Goal: Task Accomplishment & Management: Complete application form

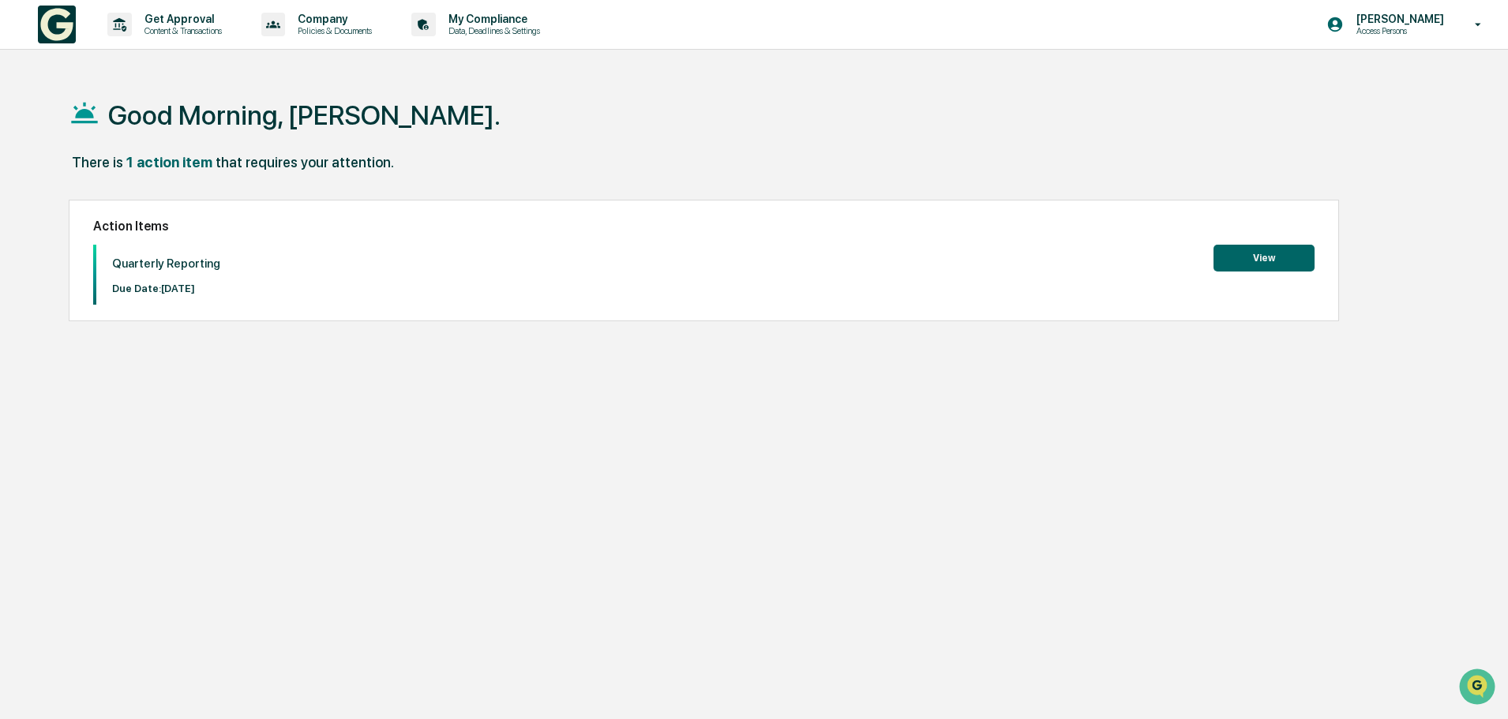
click at [1269, 259] on button "View" at bounding box center [1263, 258] width 101 height 27
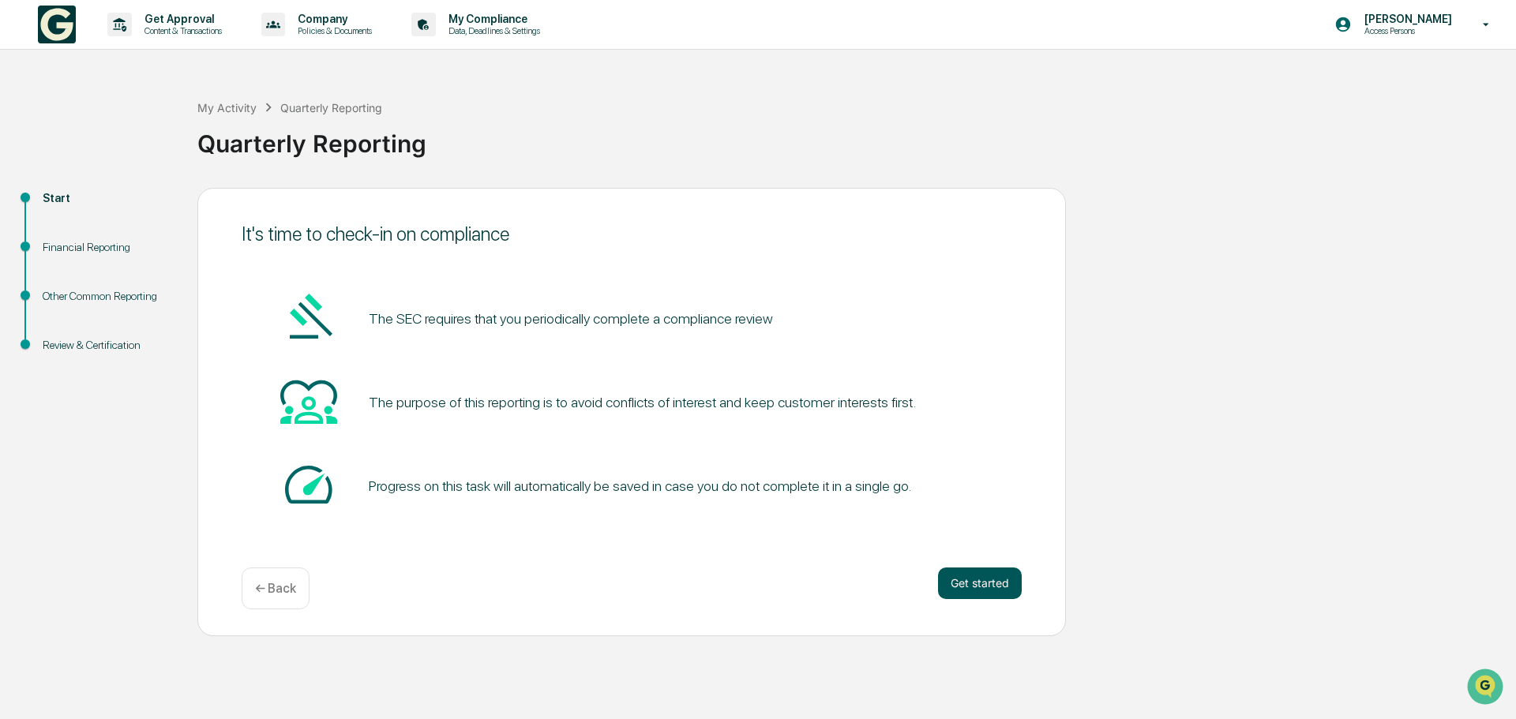
click at [984, 584] on button "Get started" at bounding box center [980, 584] width 84 height 32
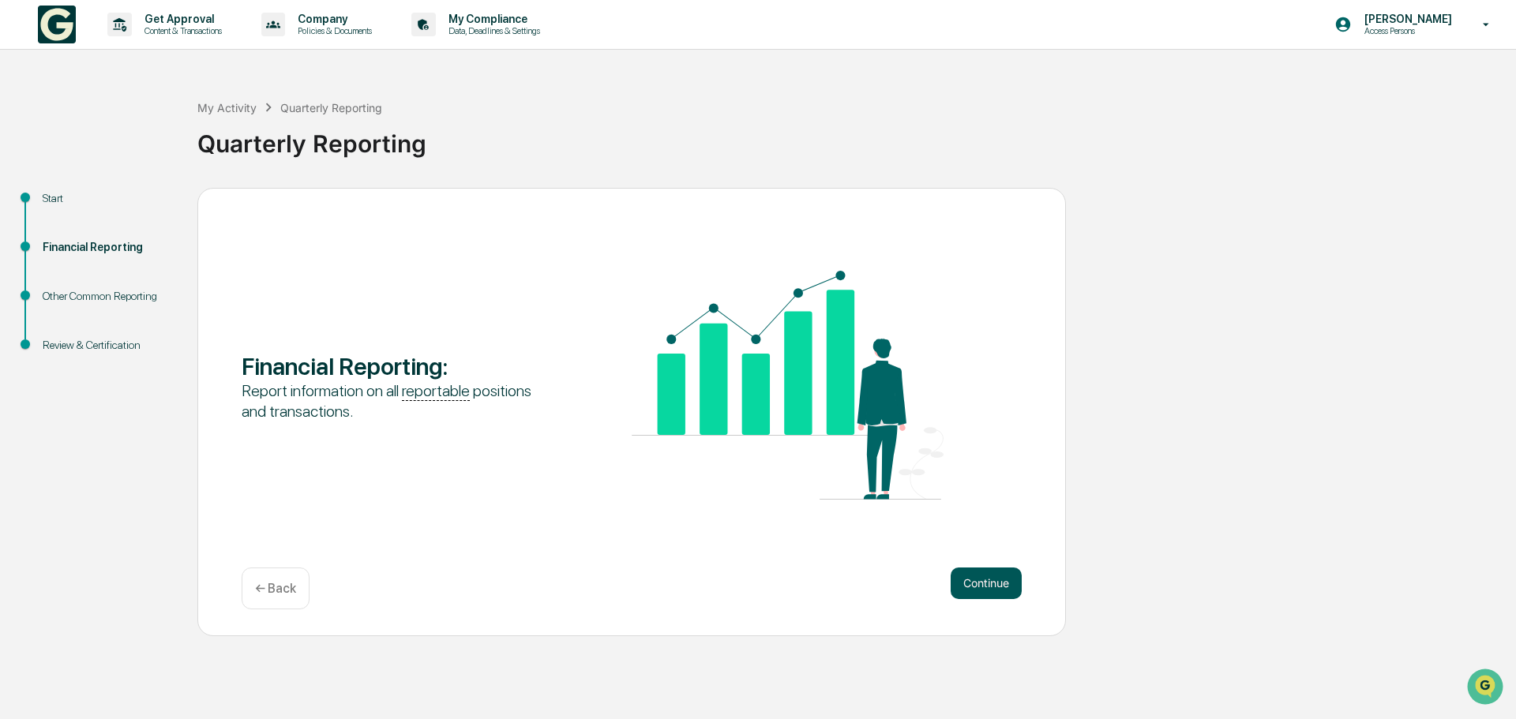
click at [980, 585] on button "Continue" at bounding box center [985, 584] width 71 height 32
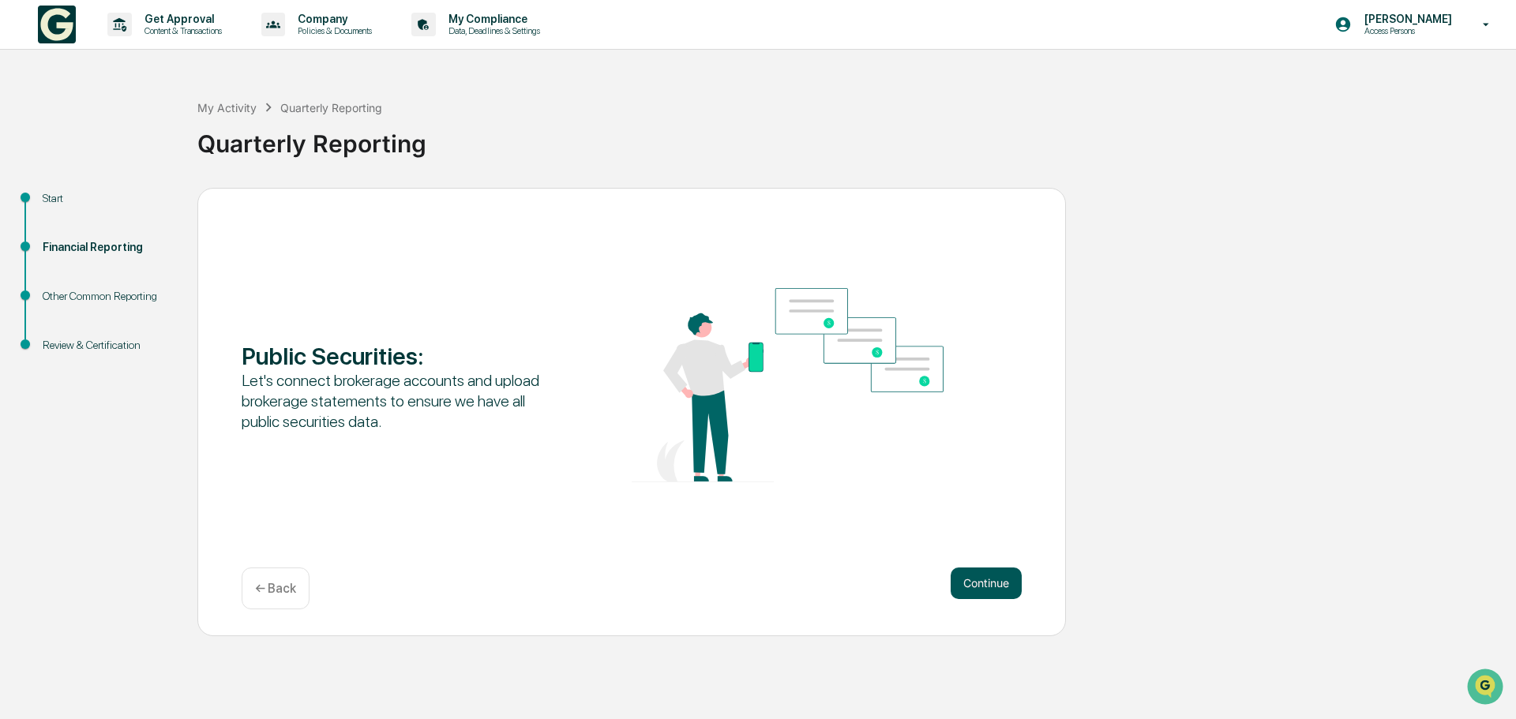
click at [983, 586] on button "Continue" at bounding box center [985, 584] width 71 height 32
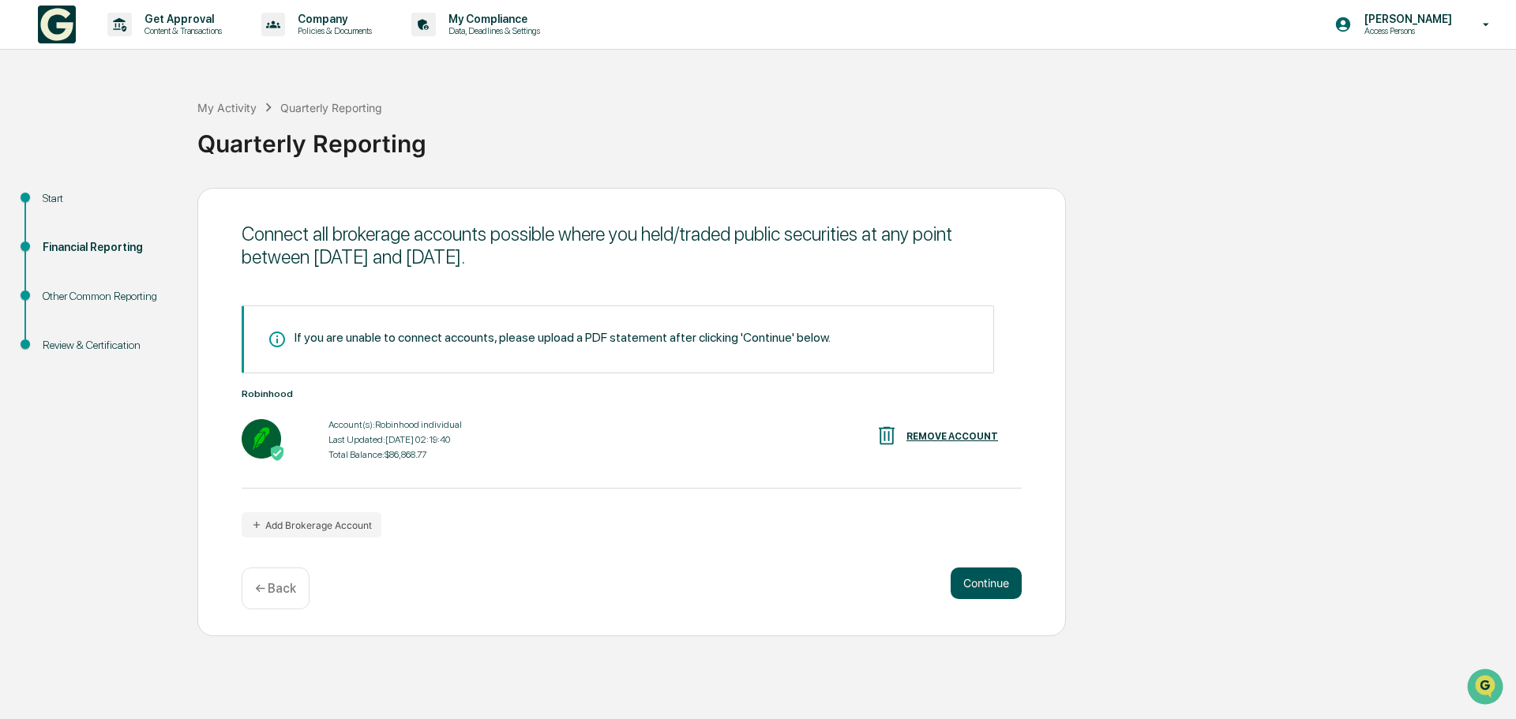
click at [986, 587] on button "Continue" at bounding box center [985, 584] width 71 height 32
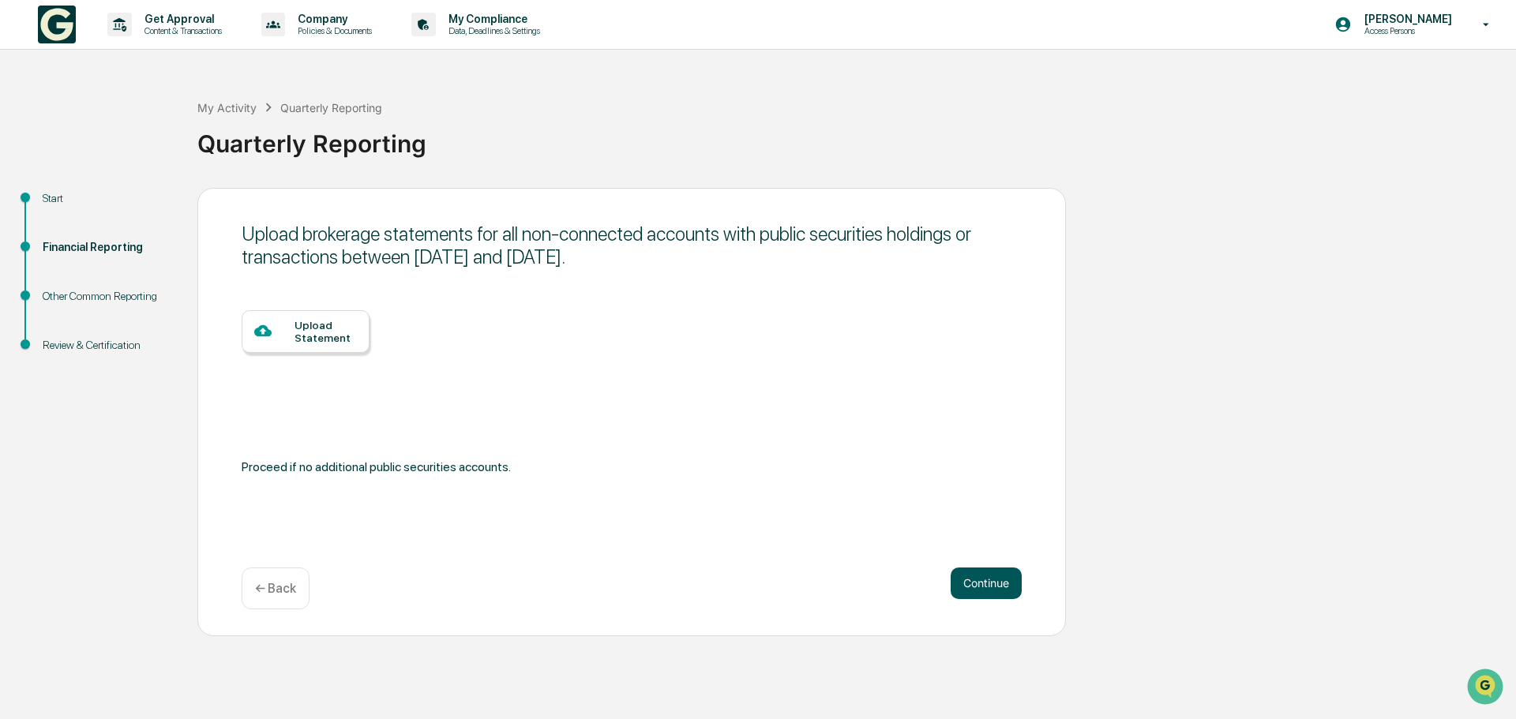
click at [991, 589] on button "Continue" at bounding box center [985, 584] width 71 height 32
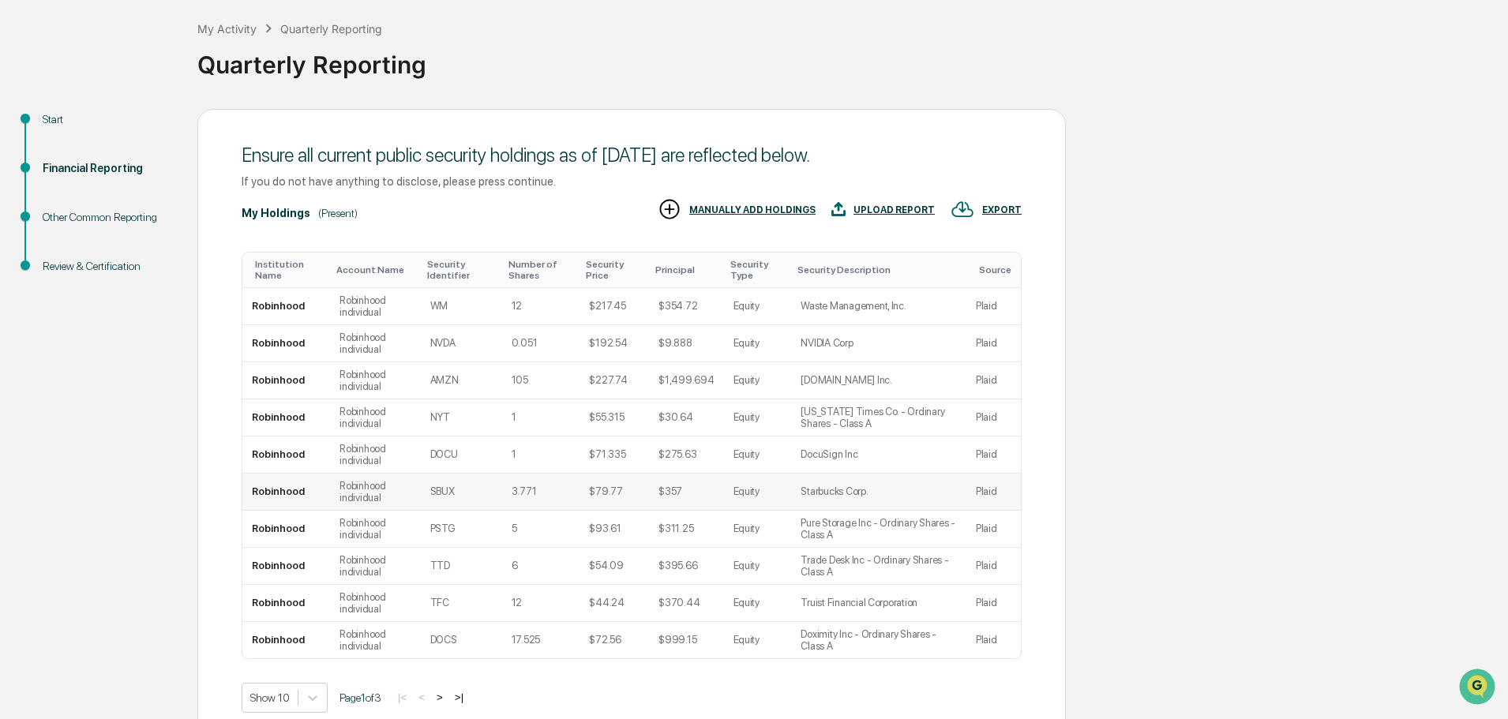
scroll to position [156, 0]
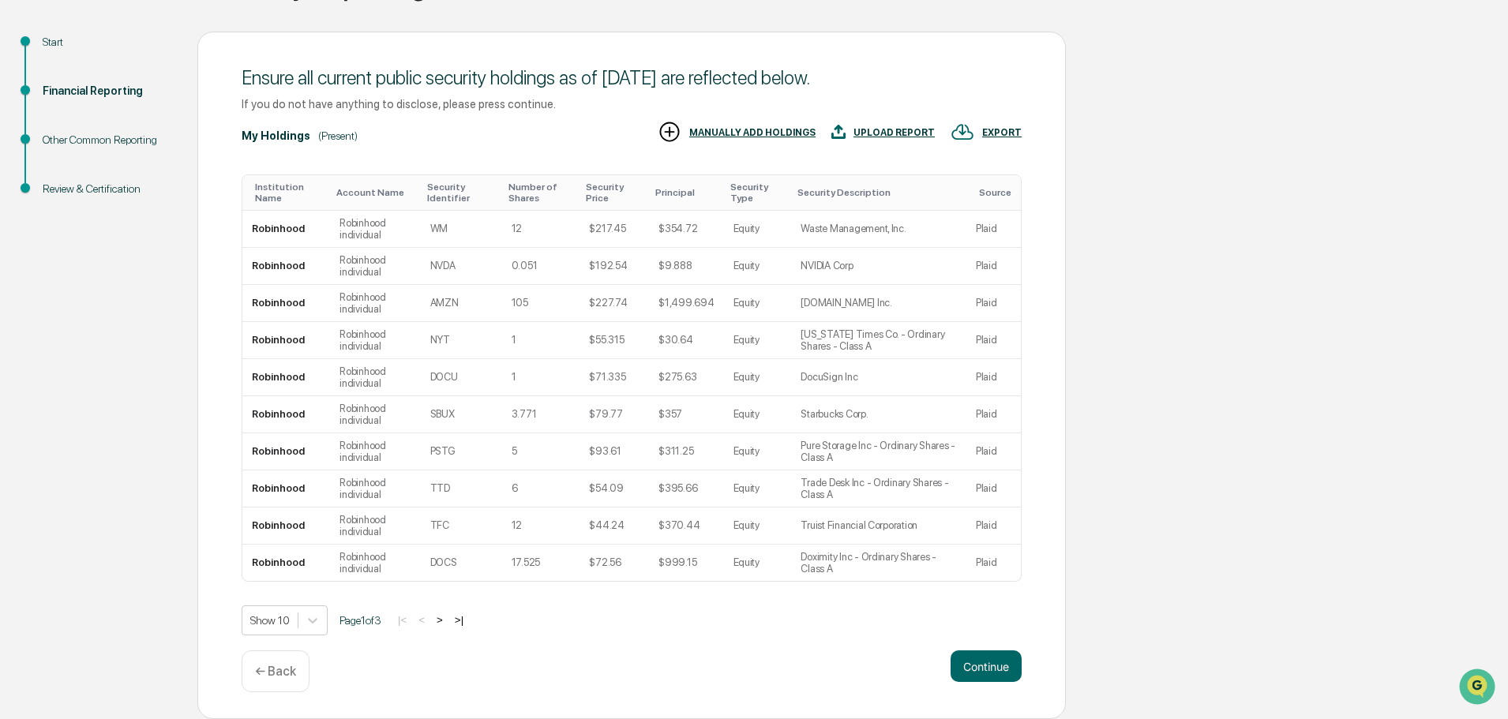
click at [445, 619] on button ">" at bounding box center [440, 619] width 16 height 13
click at [449, 622] on button ">" at bounding box center [441, 619] width 16 height 13
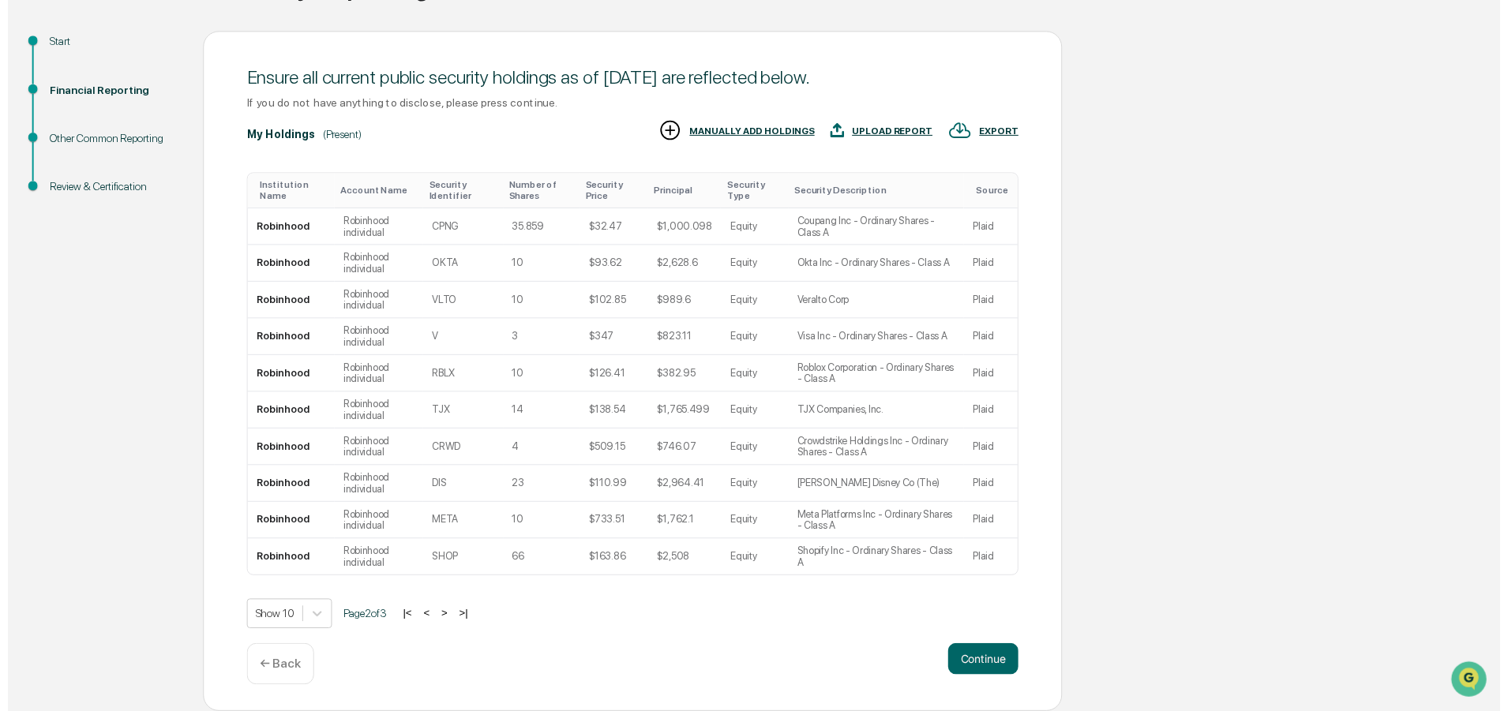
scroll to position [45, 0]
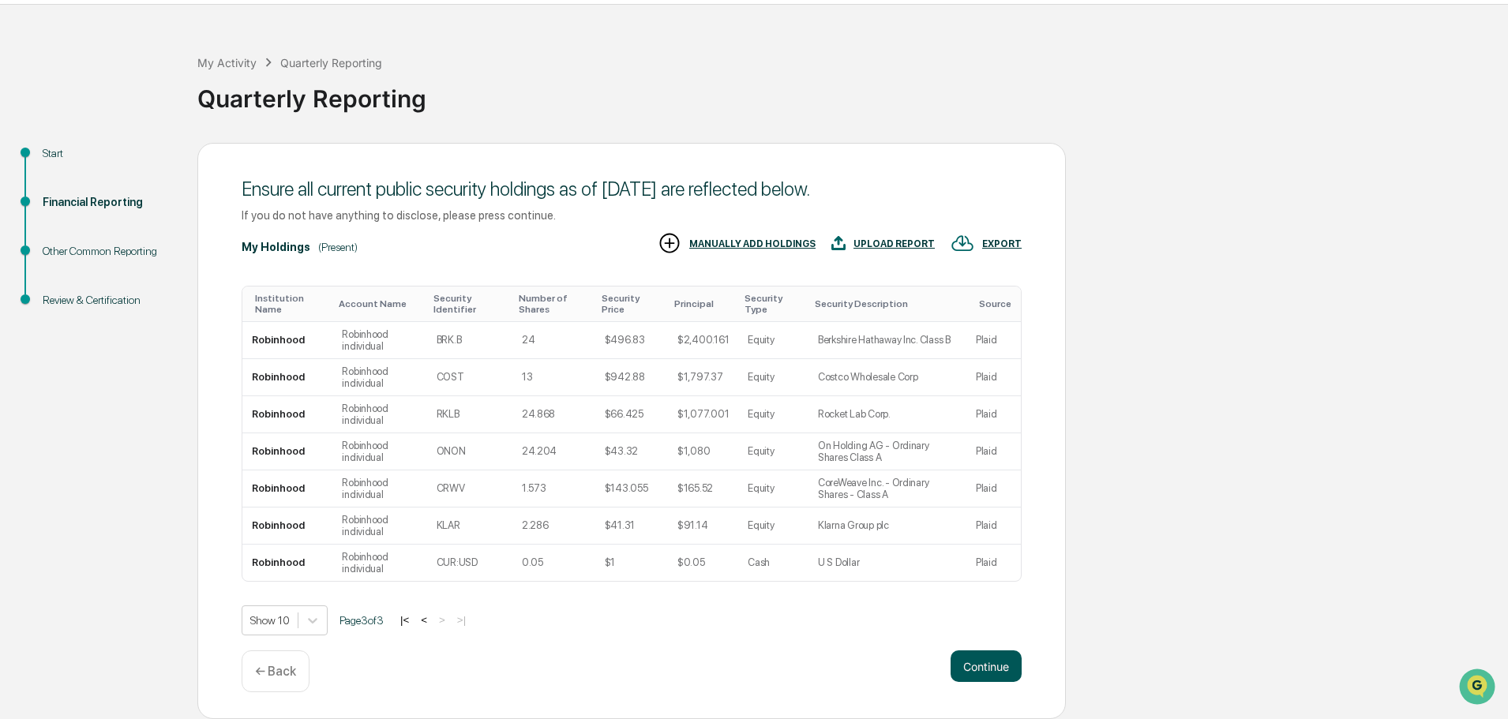
click at [984, 659] on button "Continue" at bounding box center [985, 666] width 71 height 32
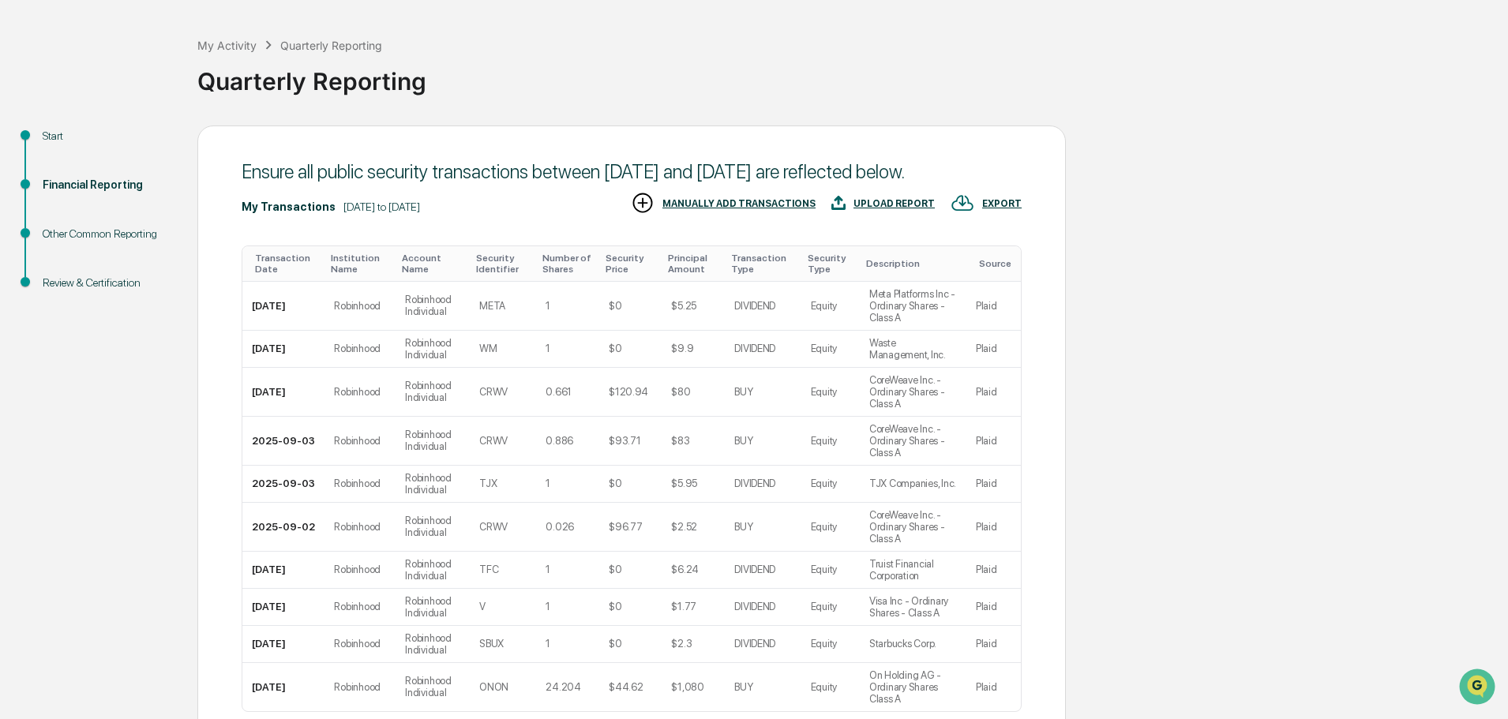
scroll to position [204, 0]
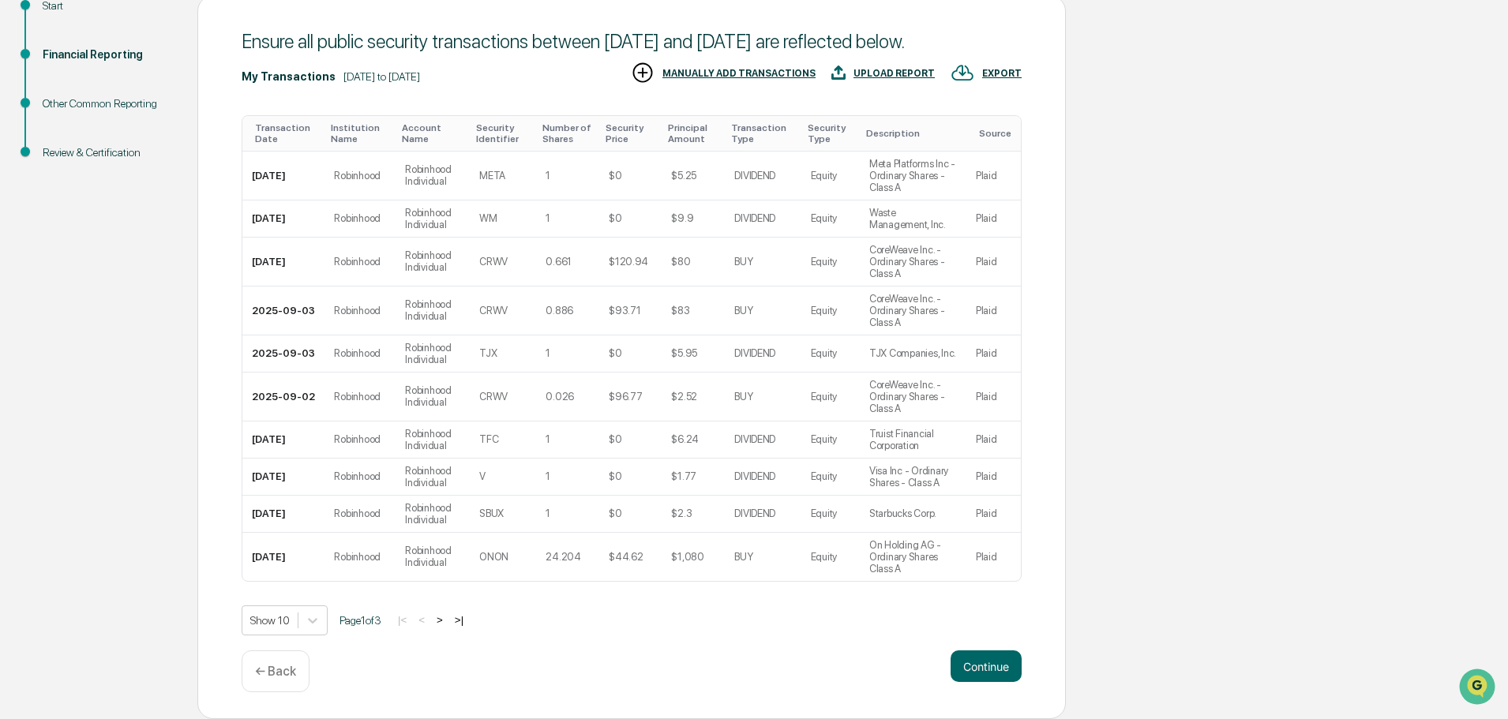
click at [448, 617] on button ">" at bounding box center [440, 619] width 16 height 13
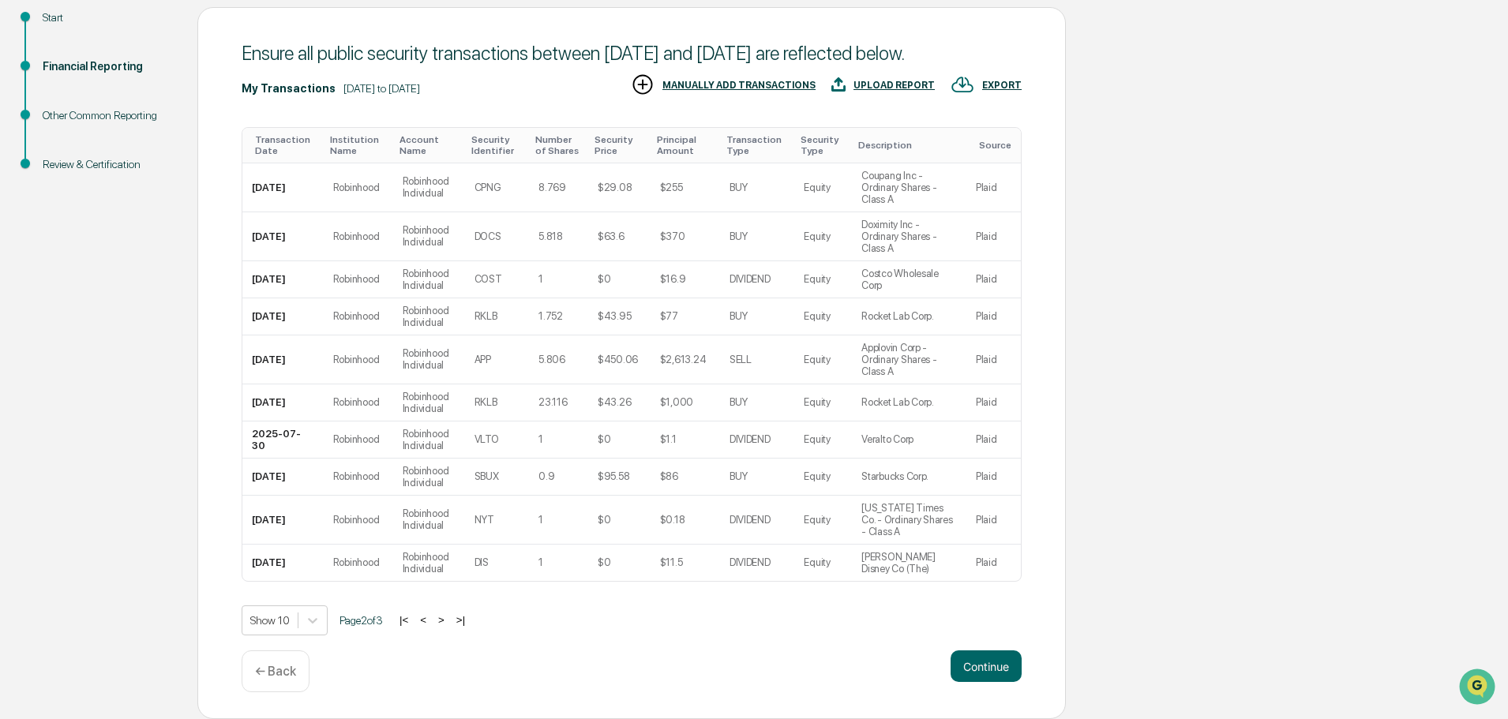
click at [448, 617] on button ">" at bounding box center [441, 619] width 16 height 13
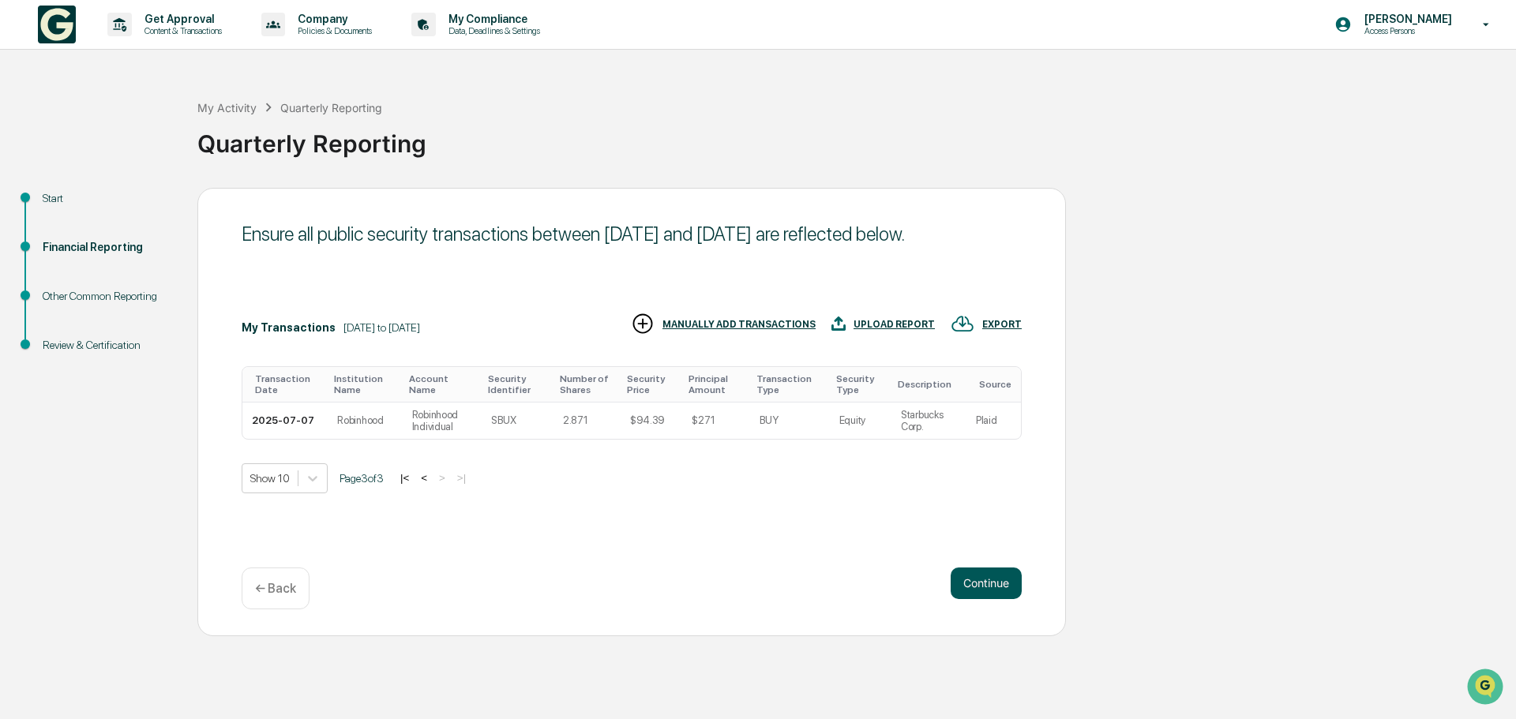
click at [995, 581] on button "Continue" at bounding box center [985, 584] width 71 height 32
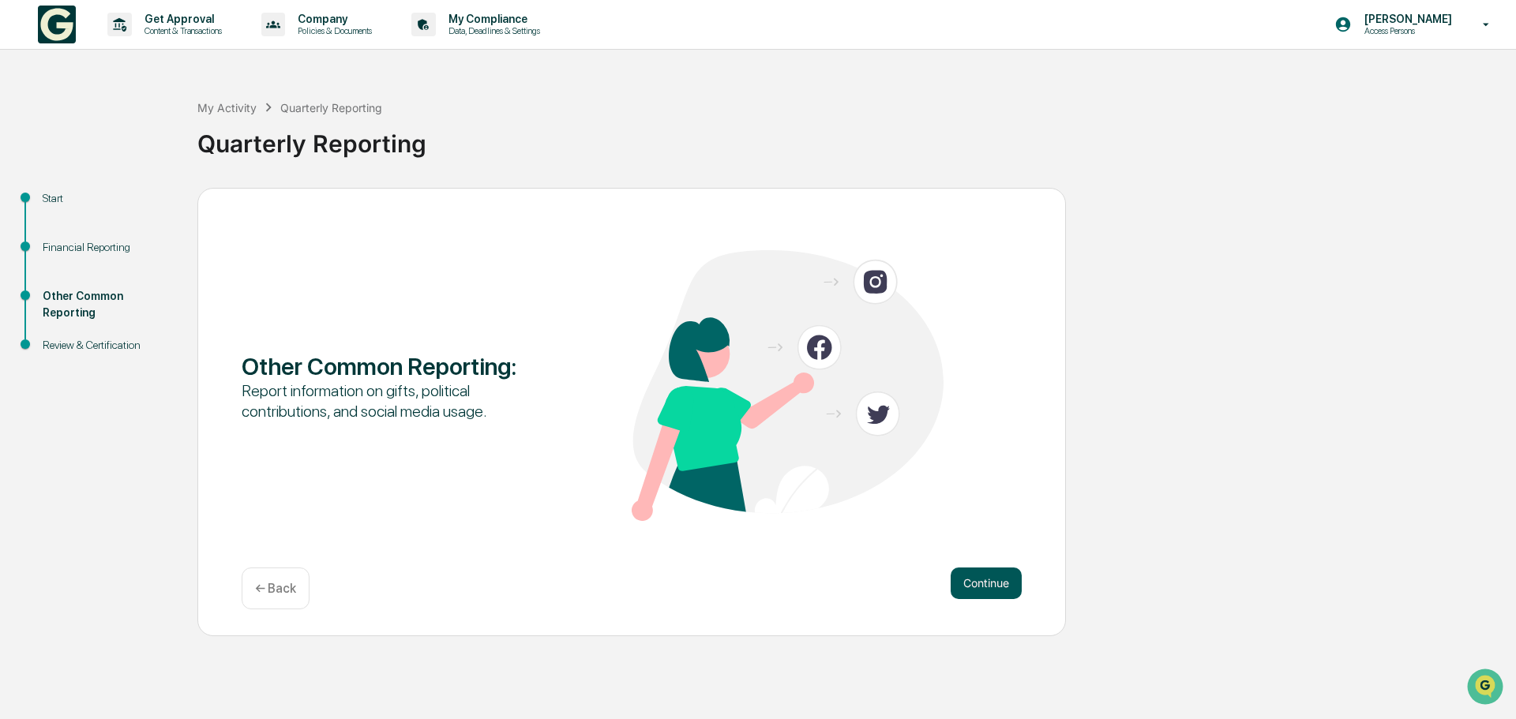
click at [993, 585] on button "Continue" at bounding box center [985, 584] width 71 height 32
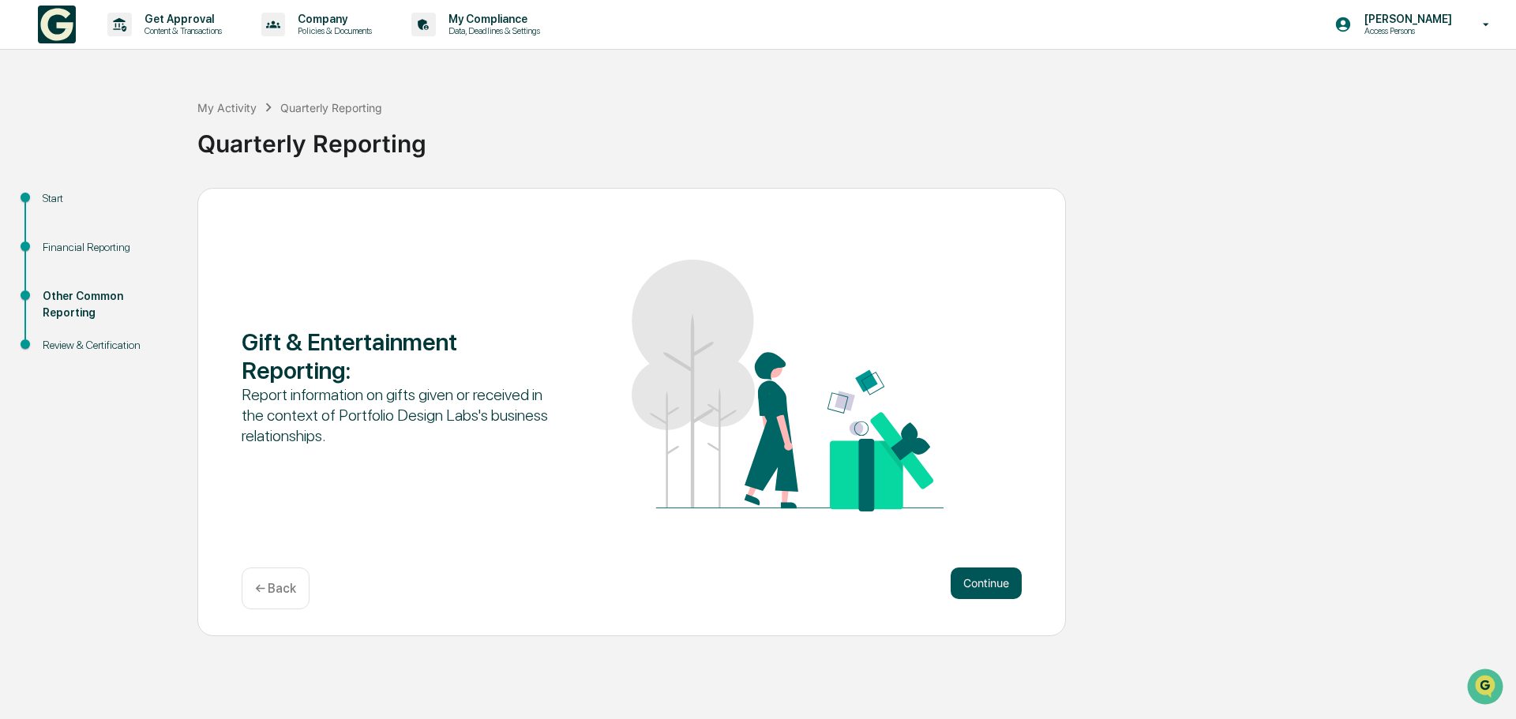
click at [983, 583] on button "Continue" at bounding box center [985, 584] width 71 height 32
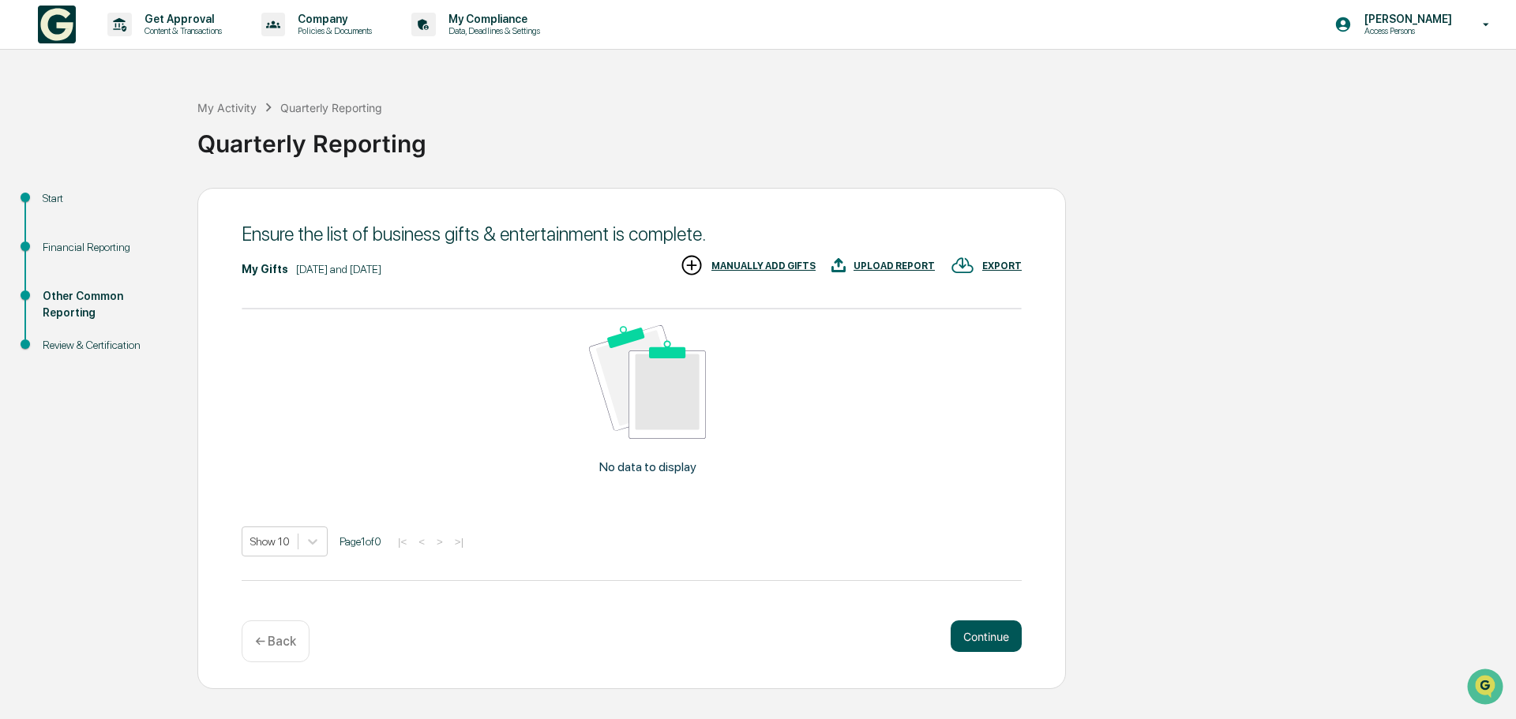
click at [989, 634] on button "Continue" at bounding box center [985, 636] width 71 height 32
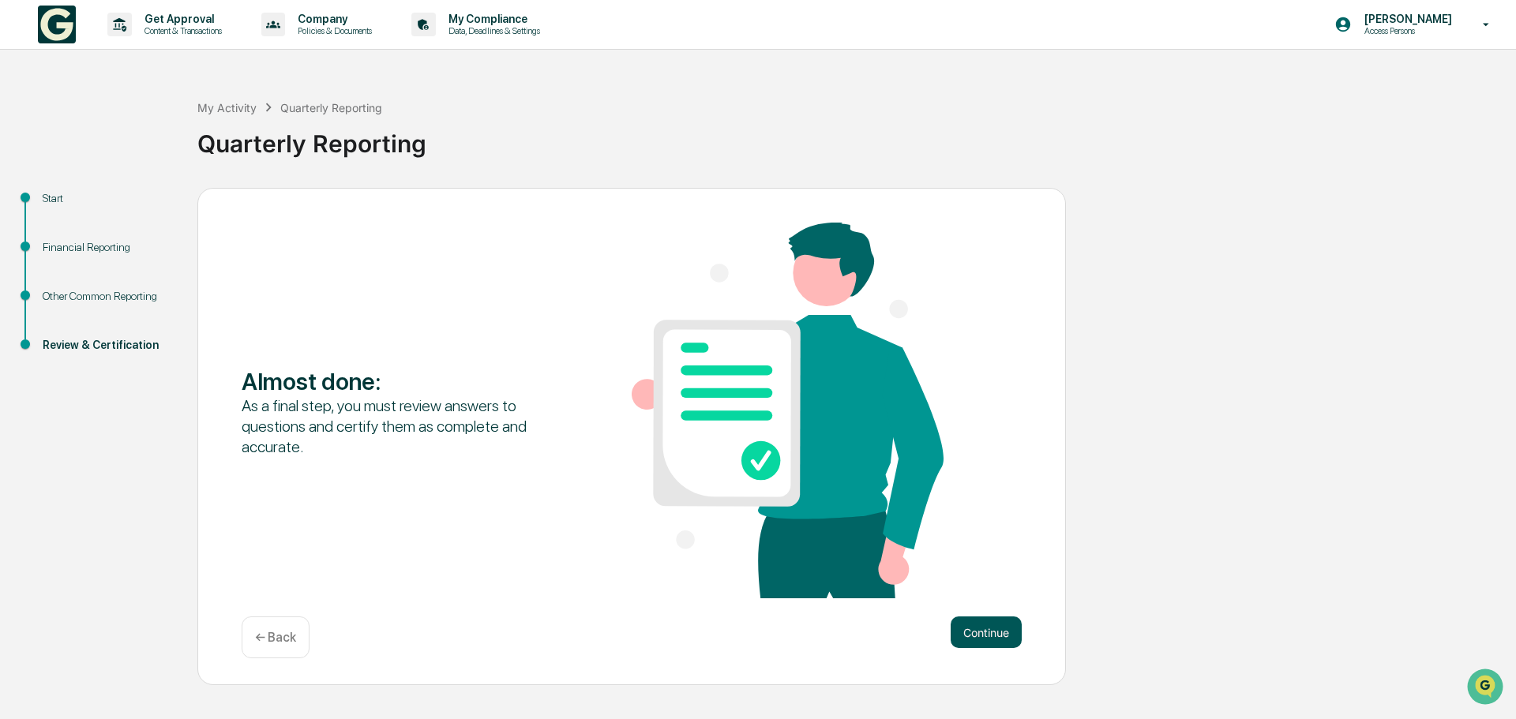
click at [999, 626] on button "Continue" at bounding box center [985, 632] width 71 height 32
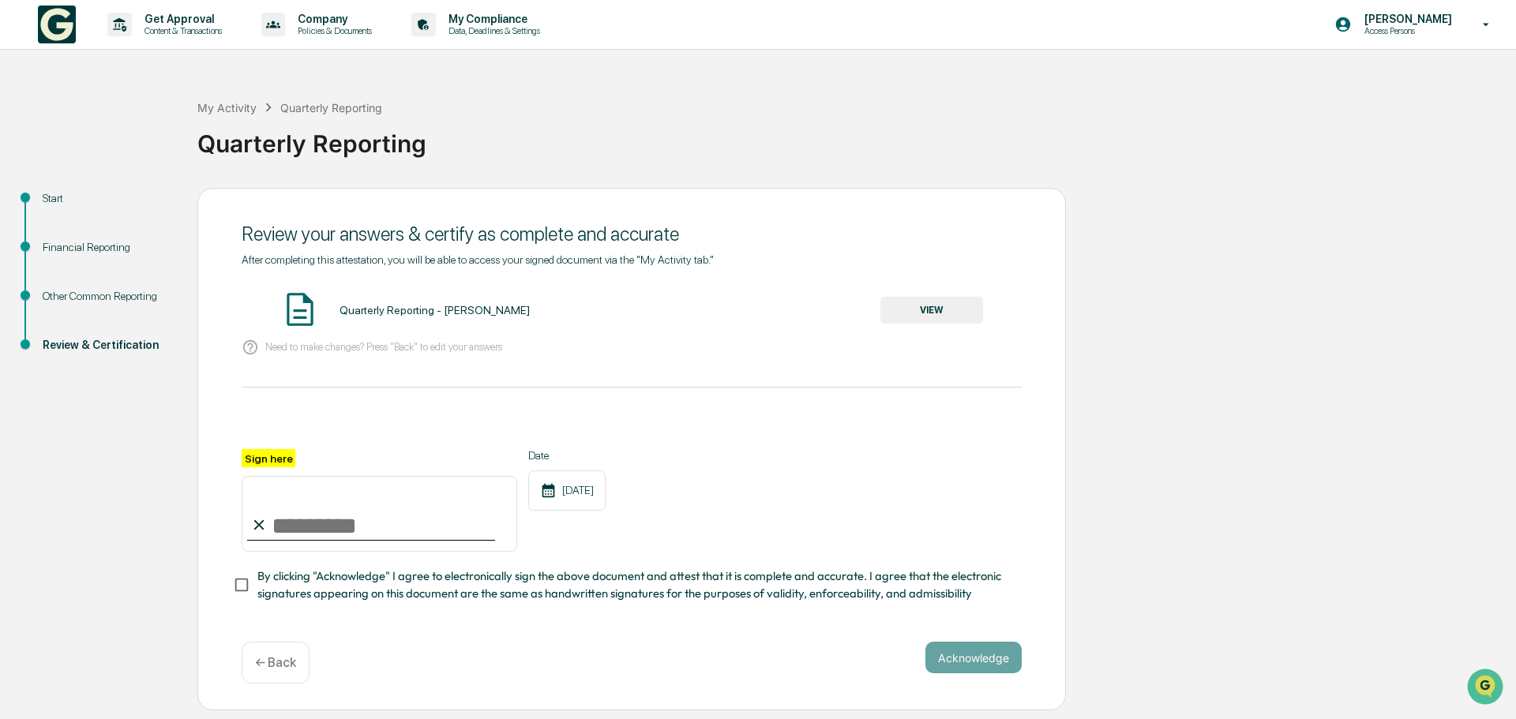
click at [314, 527] on input "Sign here" at bounding box center [379, 514] width 275 height 76
type input "**********"
click at [962, 669] on button "Acknowledge" at bounding box center [973, 658] width 96 height 32
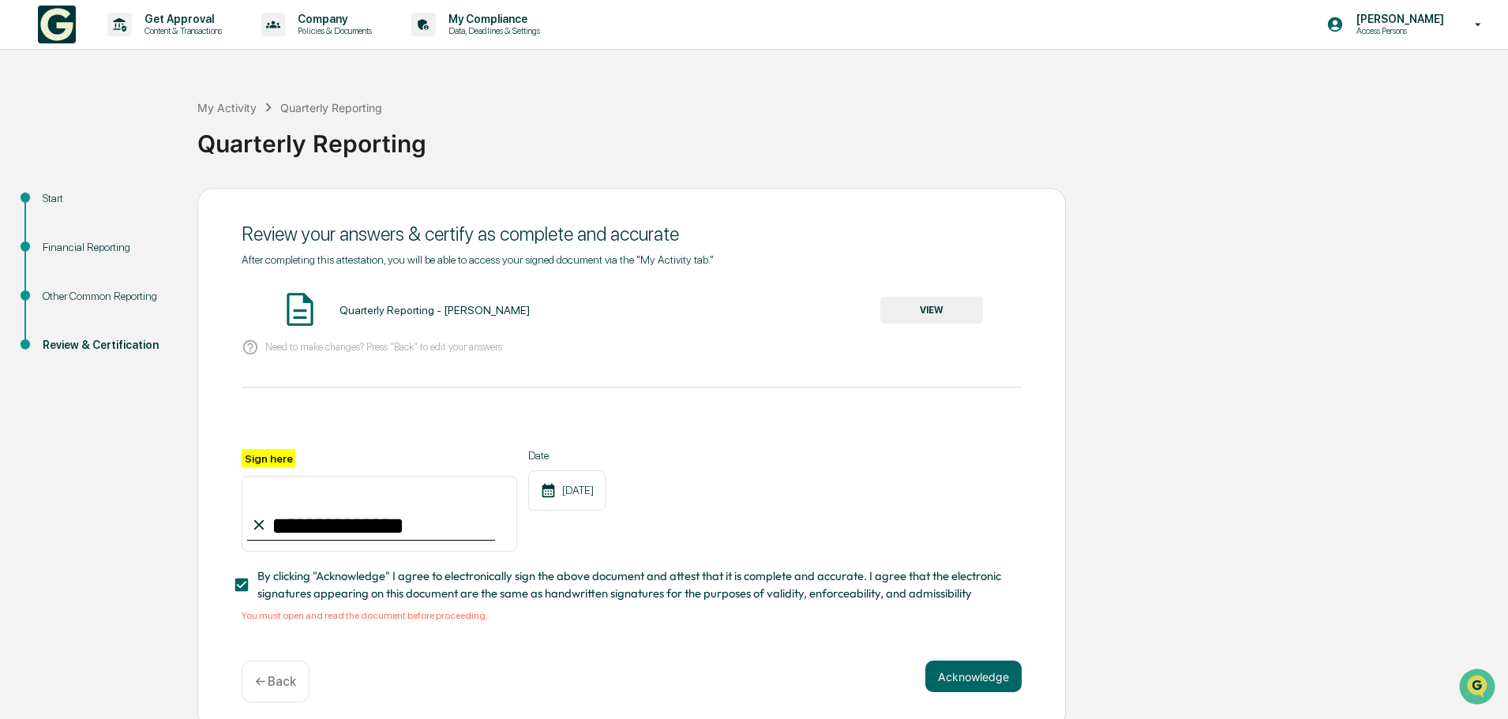
click at [916, 309] on button "VIEW" at bounding box center [931, 310] width 103 height 27
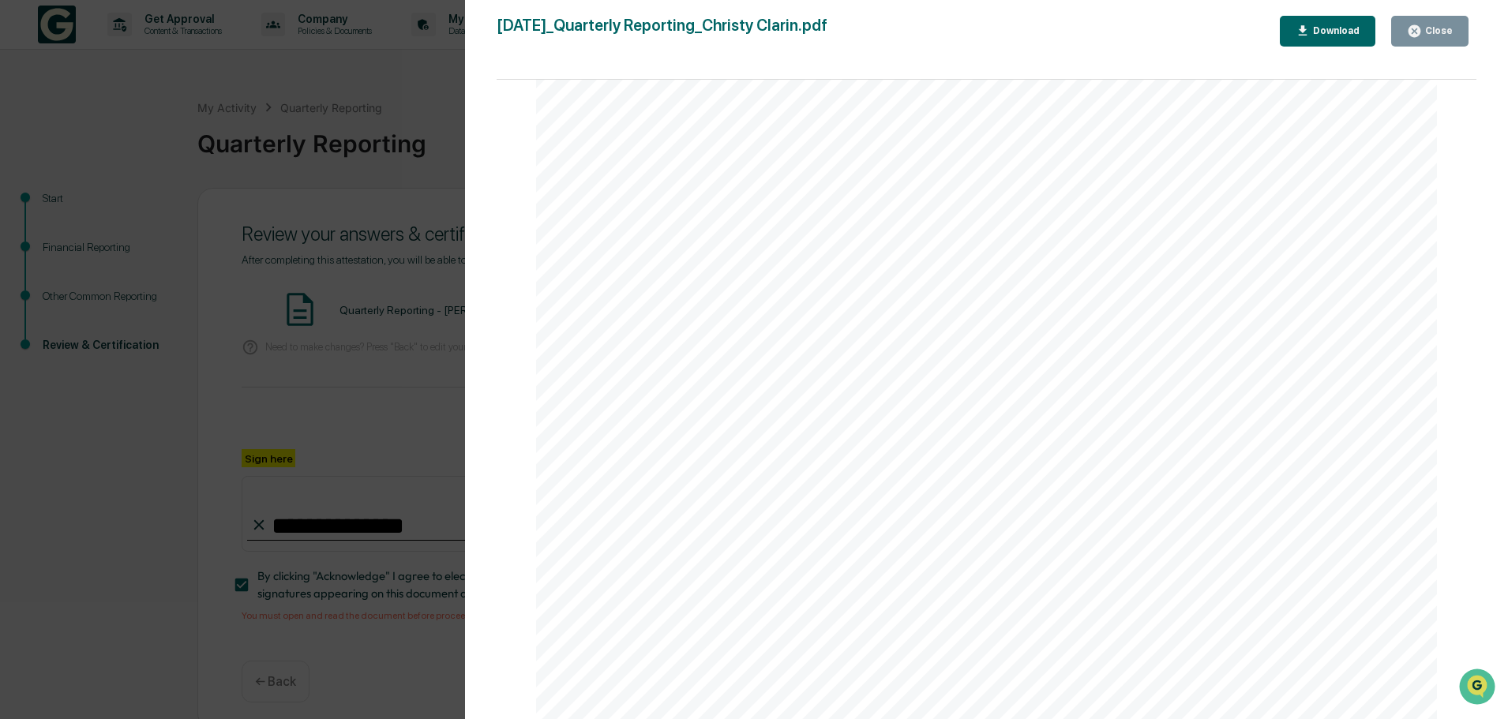
scroll to position [1500, 0]
